Goal: Information Seeking & Learning: Check status

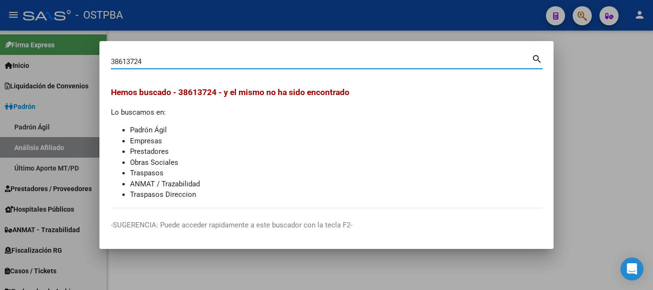
click at [192, 70] on div "38613724 Buscar (apellido, dni, [PERSON_NAME], [PERSON_NAME], cuit, obra social…" at bounding box center [327, 65] width 432 height 25
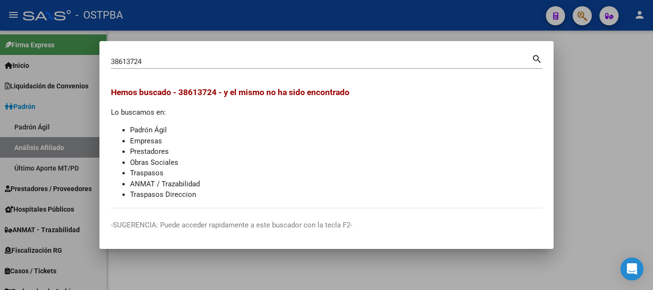
click at [193, 60] on input "38613724" at bounding box center [321, 61] width 421 height 9
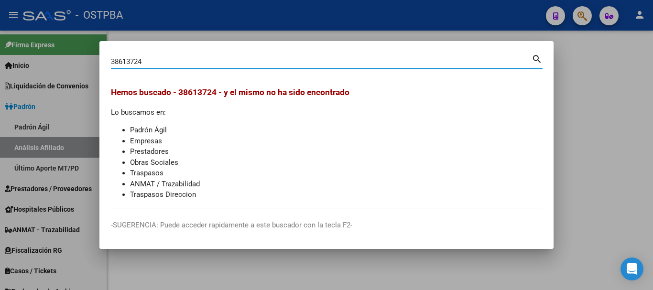
click at [193, 59] on input "38613724" at bounding box center [321, 61] width 421 height 9
paste input "44376262"
type input "44376262"
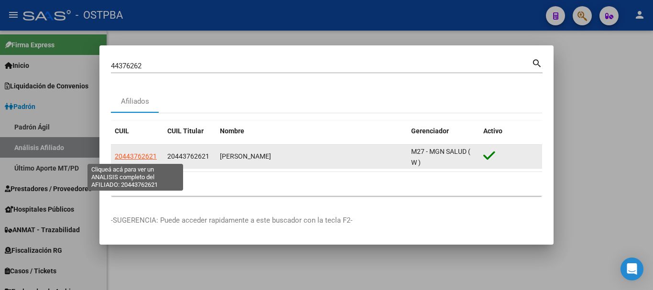
click at [130, 156] on span "20443762621" at bounding box center [136, 156] width 42 height 8
type textarea "20443762621"
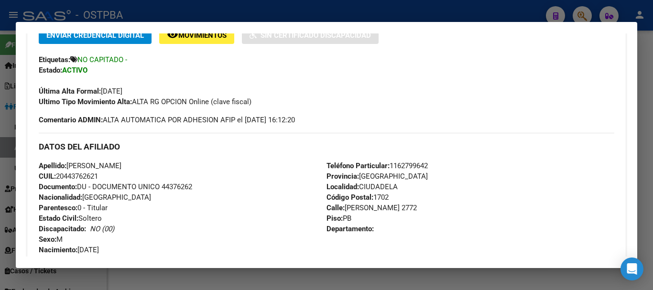
scroll to position [265, 0]
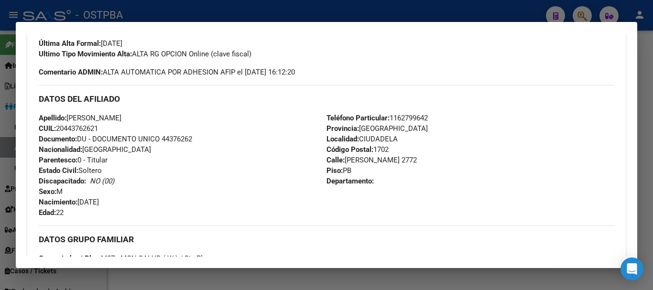
drag, startPoint x: 260, startPoint y: 5, endPoint x: 265, endPoint y: 40, distance: 35.4
click at [260, 4] on div at bounding box center [326, 145] width 653 height 290
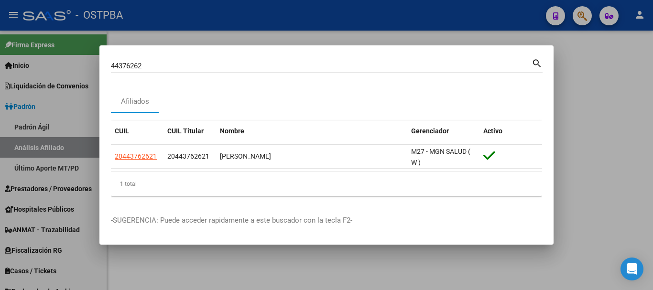
click at [265, 60] on div "44376262 Buscar (apellido, dni, [PERSON_NAME], [PERSON_NAME], cuit, obra social)" at bounding box center [321, 66] width 421 height 14
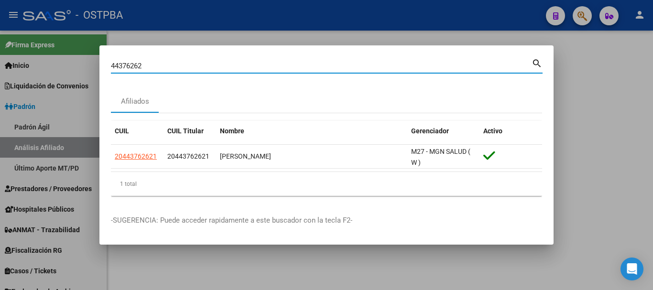
click at [268, 70] on input "44376262" at bounding box center [321, 66] width 421 height 9
paste input "0890974"
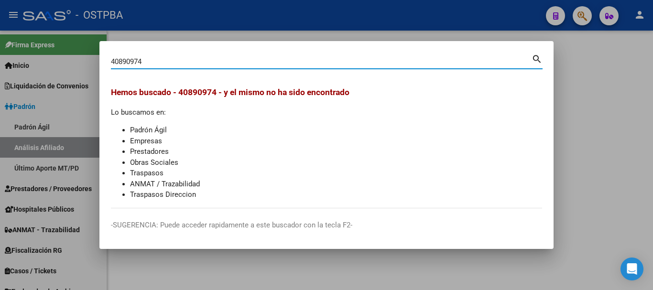
click at [199, 56] on div "40890974 Buscar (apellido, dni, [PERSON_NAME], [PERSON_NAME], cuit, obra social)" at bounding box center [321, 61] width 421 height 14
click at [203, 64] on input "40890974" at bounding box center [321, 61] width 421 height 9
drag, startPoint x: 108, startPoint y: 59, endPoint x: 88, endPoint y: 49, distance: 22.0
click at [89, 59] on div "40890974 Buscar (apellido, dni, cuil, nro traspaso, cuit, obra social) search H…" at bounding box center [326, 145] width 653 height 290
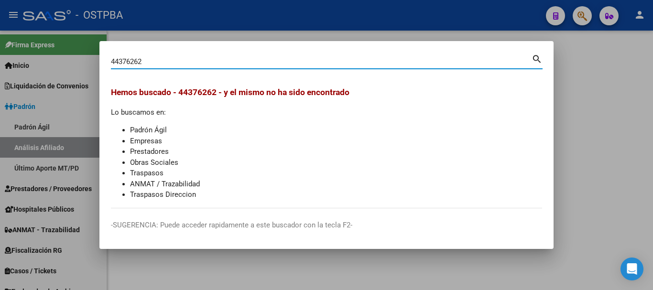
type input "44376262"
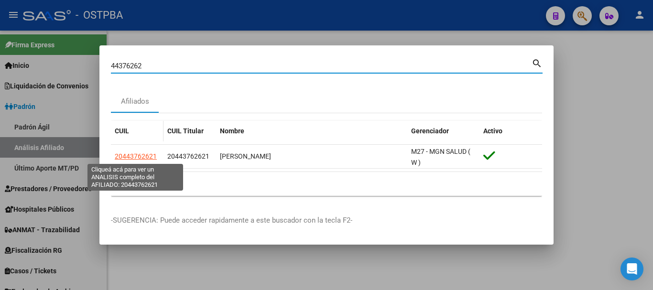
click at [138, 158] on span "20443762621" at bounding box center [136, 156] width 42 height 8
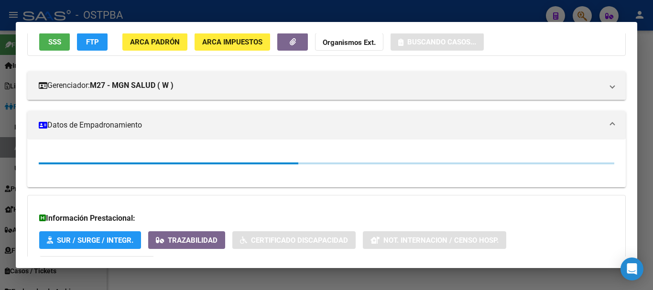
scroll to position [170, 0]
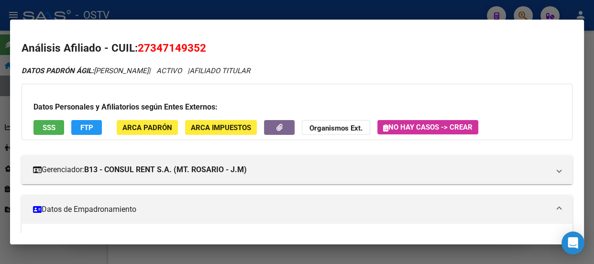
scroll to position [1174, 0]
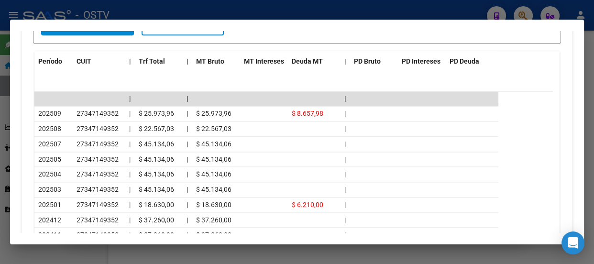
click at [206, 9] on div at bounding box center [297, 132] width 594 height 264
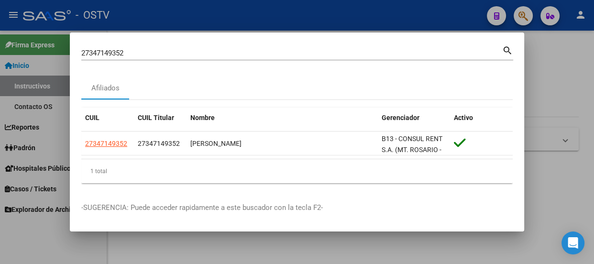
click at [221, 54] on input "27347149352" at bounding box center [291, 53] width 421 height 9
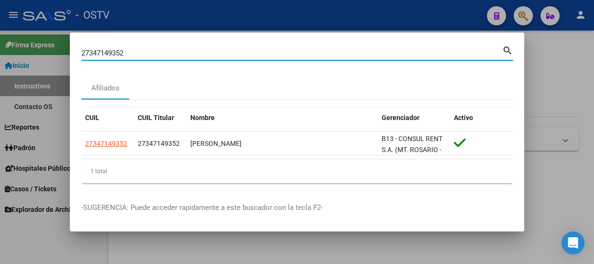
click at [221, 54] on input "27347149352" at bounding box center [291, 53] width 421 height 9
paste input "40764296"
type input "40764296"
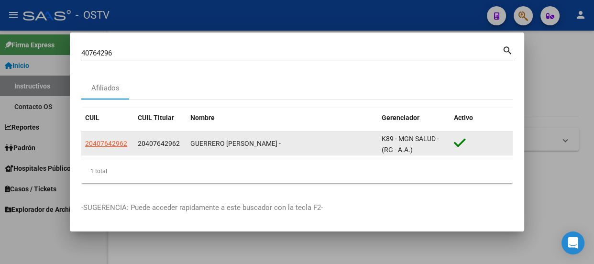
click at [118, 148] on app-link-go-to "20407642962" at bounding box center [106, 143] width 42 height 11
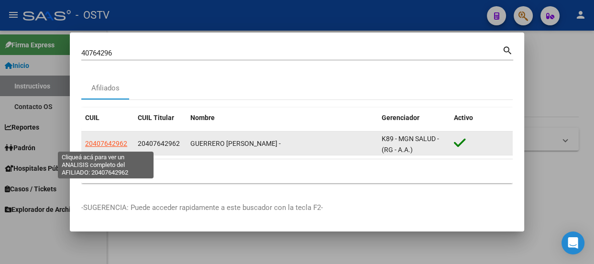
click at [117, 141] on span "20407642962" at bounding box center [106, 144] width 42 height 8
type textarea "20407642962"
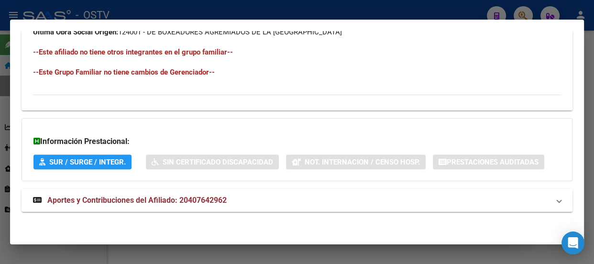
click at [268, 198] on mat-panel-title "Aportes y Contribuciones del Afiliado: 20407642962" at bounding box center [291, 200] width 516 height 11
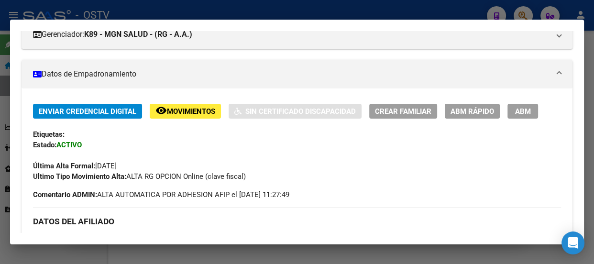
scroll to position [246, 0]
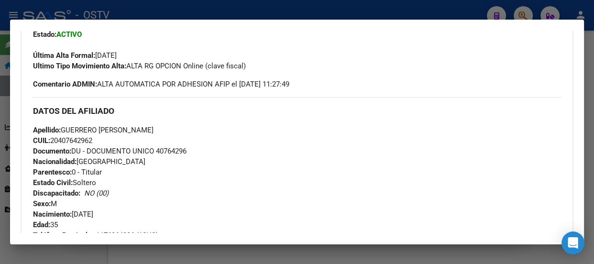
click at [100, 16] on div at bounding box center [297, 132] width 594 height 264
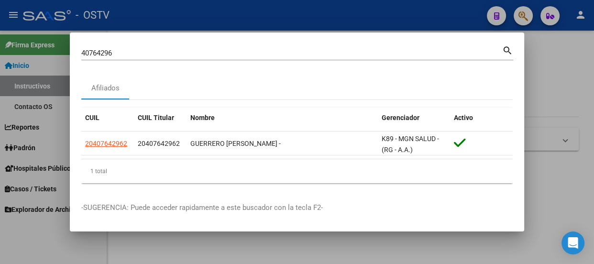
click at [156, 51] on input "40764296" at bounding box center [291, 53] width 421 height 9
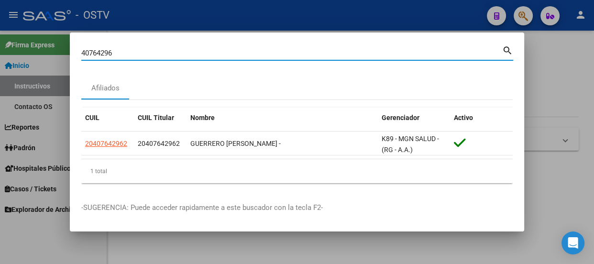
click at [156, 51] on input "40764296" at bounding box center [291, 53] width 421 height 9
paste input "4376262"
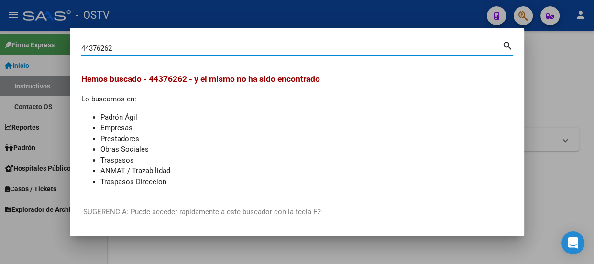
drag, startPoint x: 130, startPoint y: 53, endPoint x: 132, endPoint y: 46, distance: 7.1
click at [130, 50] on div "44376262 Buscar (apellido, dni, [PERSON_NAME], [PERSON_NAME], cuit, obra social)" at bounding box center [291, 48] width 421 height 14
click at [132, 46] on input "44376262" at bounding box center [291, 48] width 421 height 9
paste input "0890974"
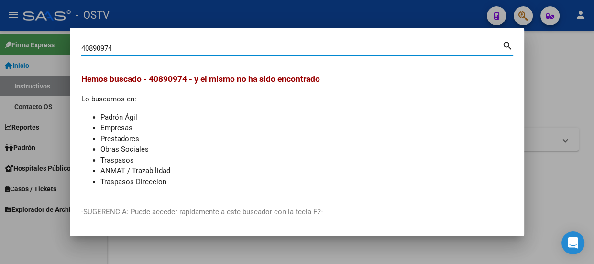
click at [122, 54] on div "40890974 Buscar (apellido, dni, [PERSON_NAME], [PERSON_NAME], cuit, obra social)" at bounding box center [291, 48] width 421 height 14
click at [124, 48] on input "40890974" at bounding box center [291, 48] width 421 height 9
click at [153, 45] on input "40890974" at bounding box center [291, 48] width 421 height 9
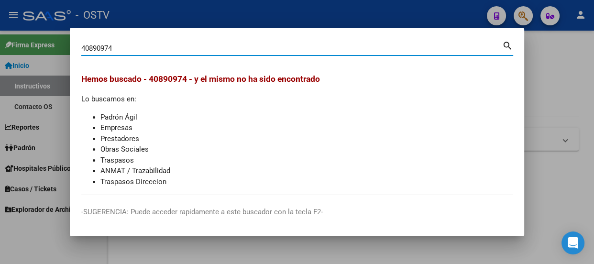
click at [153, 45] on input "40890974" at bounding box center [291, 48] width 421 height 9
paste input "2031085023"
type input "20310850234"
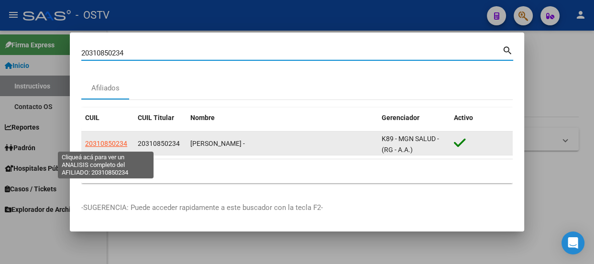
click at [102, 141] on span "20310850234" at bounding box center [106, 144] width 42 height 8
type textarea "20310850234"
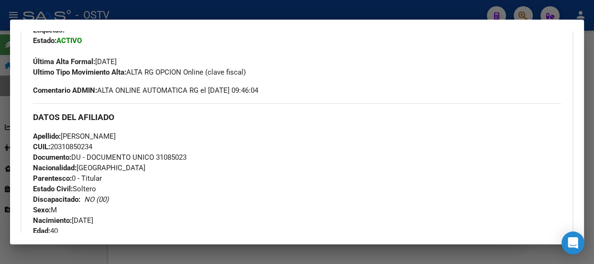
scroll to position [248, 0]
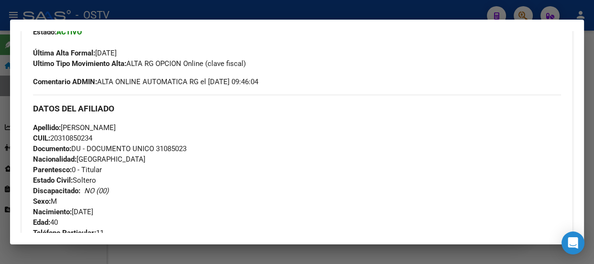
click at [139, 8] on div at bounding box center [297, 132] width 594 height 264
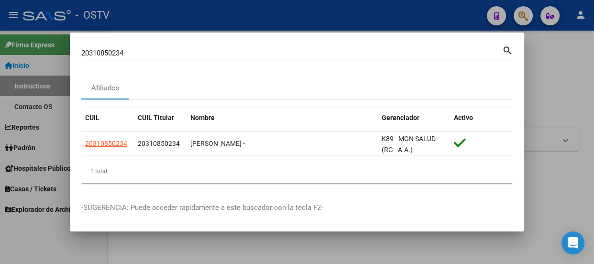
click at [165, 54] on input "20310850234" at bounding box center [291, 53] width 421 height 9
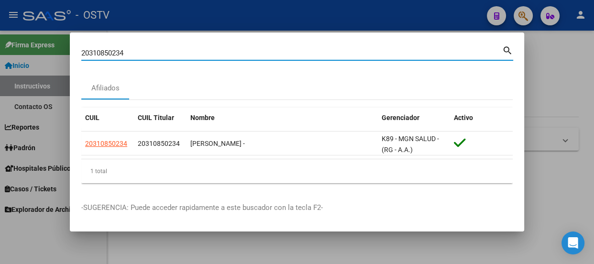
click at [165, 54] on input "20310850234" at bounding box center [291, 53] width 421 height 9
paste input "7960119792"
type input "27960119792"
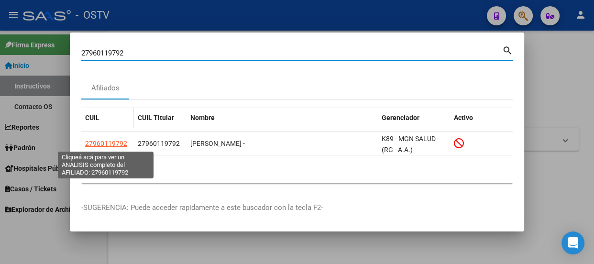
click at [104, 140] on span "27960119792" at bounding box center [106, 144] width 42 height 8
type textarea "27960119792"
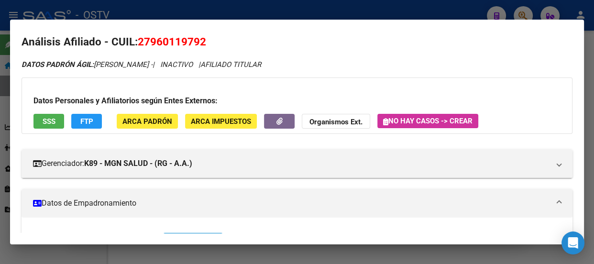
scroll to position [0, 0]
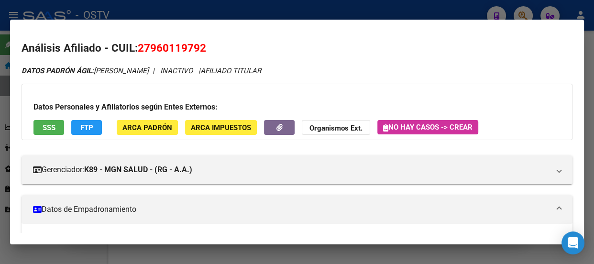
click at [173, 3] on div at bounding box center [297, 132] width 594 height 264
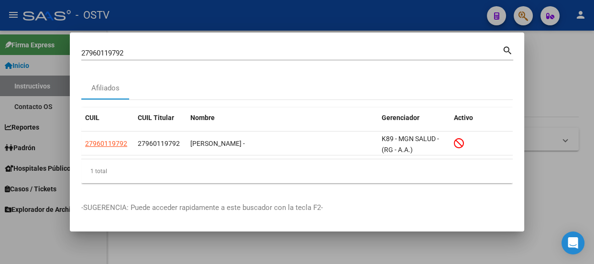
click at [207, 52] on input "27960119792" at bounding box center [291, 53] width 421 height 9
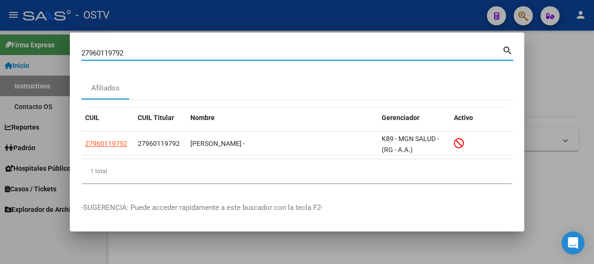
click at [207, 52] on input "27960119792" at bounding box center [291, 53] width 421 height 9
paste input "039211166"
type input "2039211166"
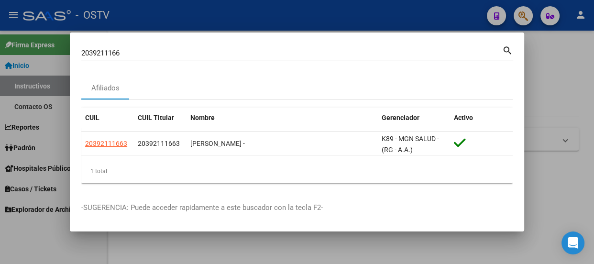
click at [80, 141] on mat-dialog-content "2039211166 Buscar (apellido, dni, cuil, nro traspaso, cuit, obra social) search…" at bounding box center [297, 117] width 454 height 147
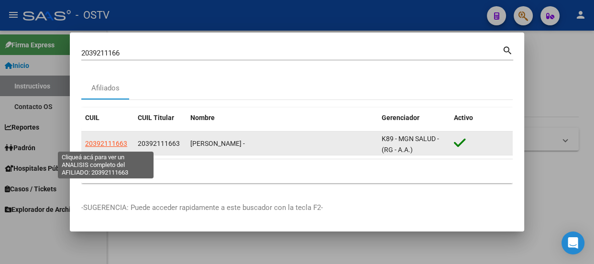
click at [90, 145] on span "20392111663" at bounding box center [106, 144] width 42 height 8
type textarea "20392111663"
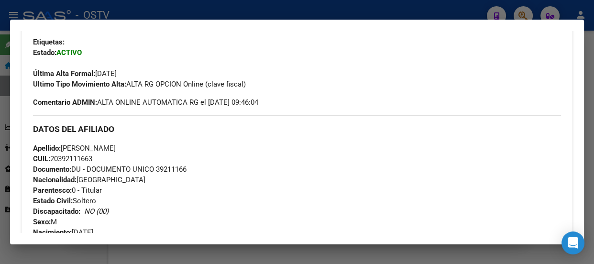
scroll to position [248, 0]
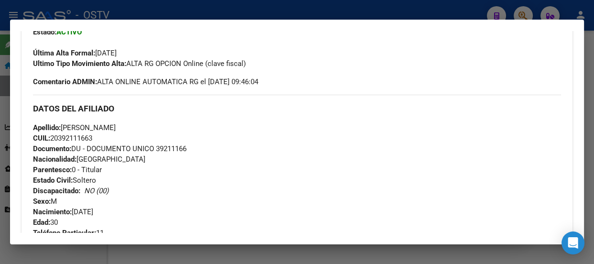
click at [131, 164] on div "Apellido: WOJCICKI NICOLAS EZEQUIEL CUIL: 20392111663 Documento: DU - DOCUMENTO…" at bounding box center [297, 174] width 528 height 105
click at [134, 13] on div at bounding box center [297, 132] width 594 height 264
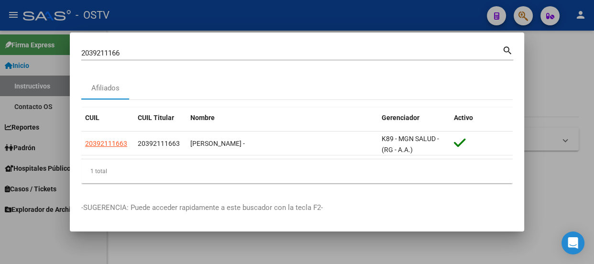
click at [139, 50] on input "2039211166" at bounding box center [291, 53] width 421 height 9
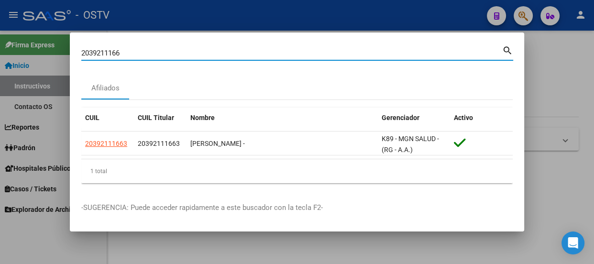
click at [139, 50] on input "2039211166" at bounding box center [291, 53] width 421 height 9
paste input "40880974"
type input "40880974"
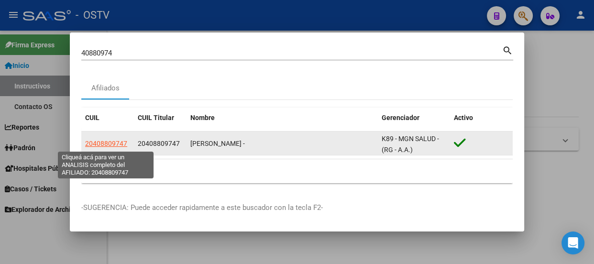
click at [112, 145] on span "20408809747" at bounding box center [106, 144] width 42 height 8
type textarea "20408809747"
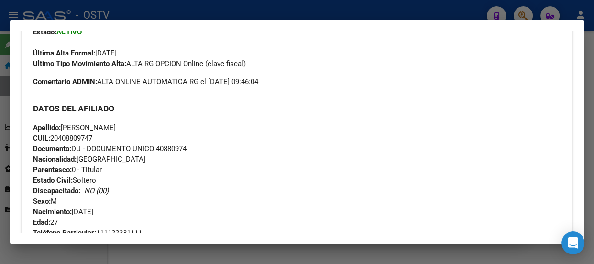
click at [190, 146] on div "Apellido: ZARINI SEBASTIAN SANTIAGO CUIL: 20408809747 Documento: DU - DOCUMENTO…" at bounding box center [297, 174] width 528 height 105
click at [186, 148] on span "Documento: DU - DOCUMENTO UNICO 40880974" at bounding box center [109, 148] width 153 height 9
click at [179, 151] on span "Documento: DU - DOCUMENTO UNICO 40880974" at bounding box center [109, 148] width 153 height 9
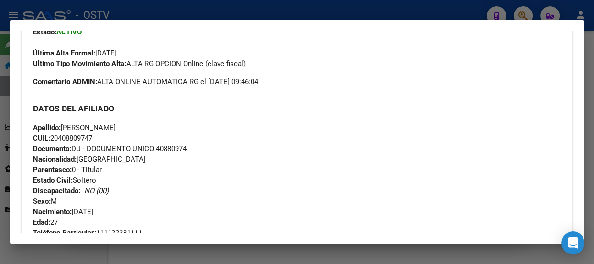
click at [27, 89] on div "Enviar Credencial Digital remove_red_eye Movimientos Sin Certificado Discapacid…" at bounding box center [297, 217] width 551 height 453
click at [152, 5] on div at bounding box center [297, 132] width 594 height 264
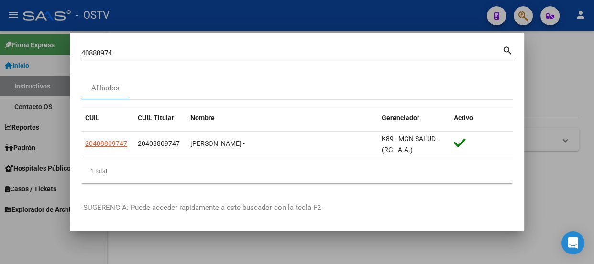
click at [163, 49] on input "40880974" at bounding box center [291, 53] width 421 height 9
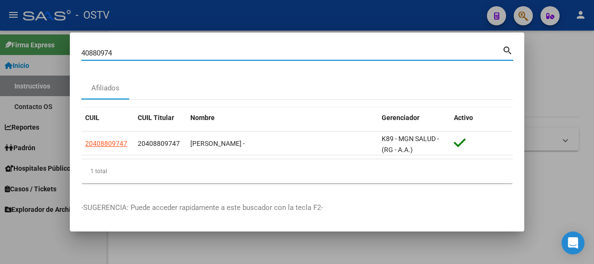
click at [163, 49] on input "40880974" at bounding box center [291, 53] width 421 height 9
paste input "28875623"
type input "28875623"
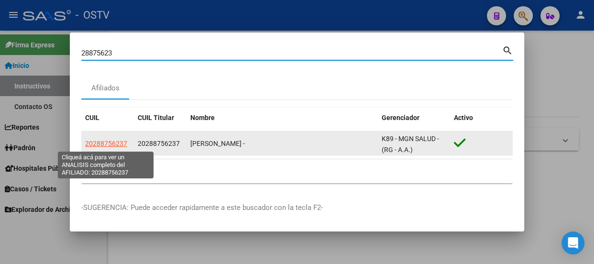
click at [111, 143] on span "20288756237" at bounding box center [106, 144] width 42 height 8
type textarea "20288756237"
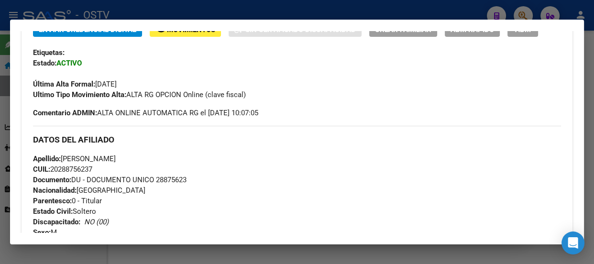
scroll to position [260, 0]
